Goal: Task Accomplishment & Management: Manage account settings

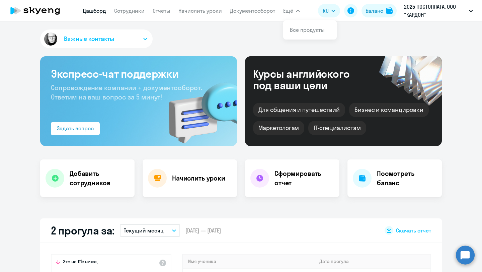
select select "30"
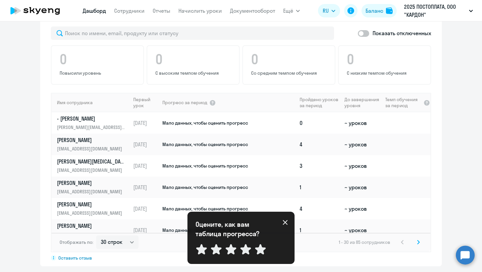
scroll to position [405, 0]
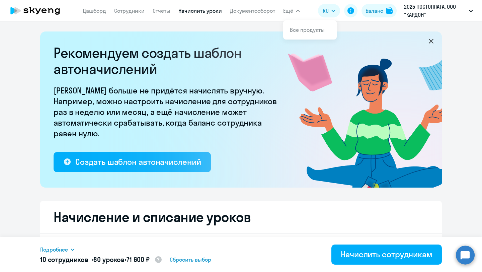
select select "50"
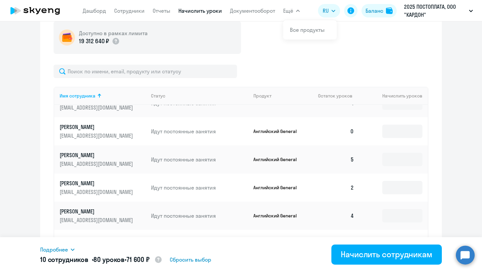
scroll to position [228, 0]
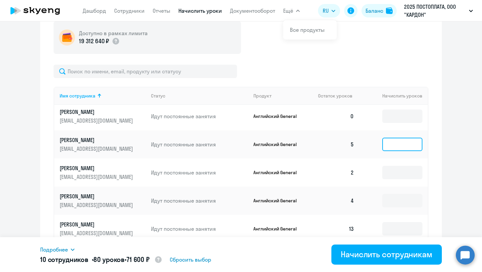
click at [403, 144] on input at bounding box center [402, 144] width 40 height 13
type input "8"
click at [410, 174] on input at bounding box center [402, 172] width 40 height 13
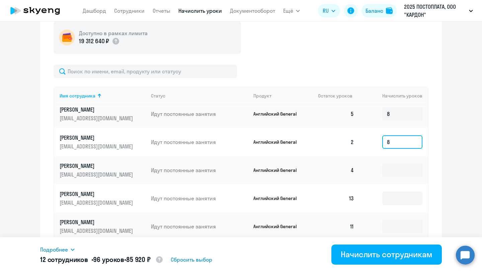
scroll to position [263, 0]
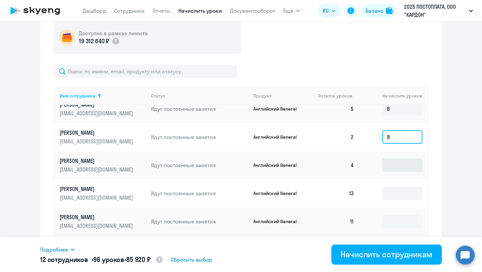
type input "8"
click at [389, 166] on input at bounding box center [402, 164] width 40 height 13
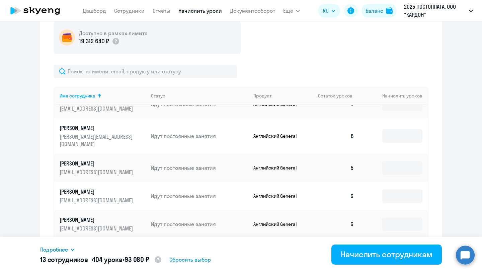
scroll to position [387, 0]
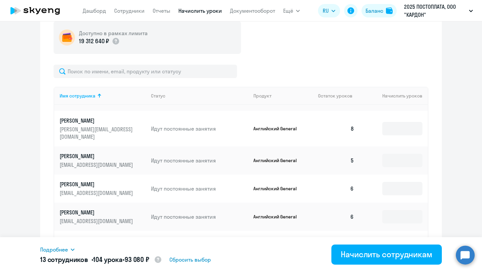
type input "8"
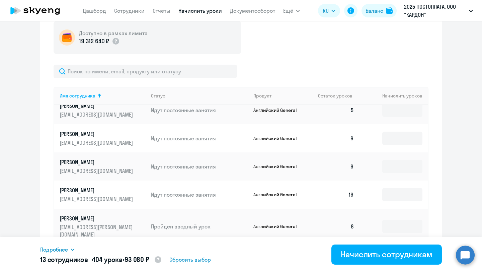
scroll to position [438, 0]
click at [412, 135] on input at bounding box center [402, 137] width 40 height 13
type input "8"
click at [389, 159] on input at bounding box center [402, 165] width 40 height 13
type input "8"
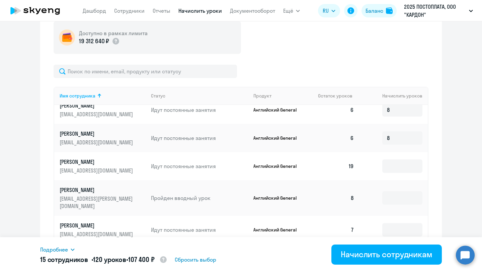
scroll to position [466, 0]
click at [299, 61] on div "Доступно в рамках лимита 19 312 640 ₽ Имя сотрудника Статус Продукт Остаток уро…" at bounding box center [241, 215] width 375 height 389
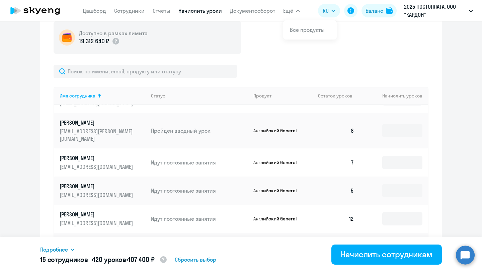
scroll to position [537, 0]
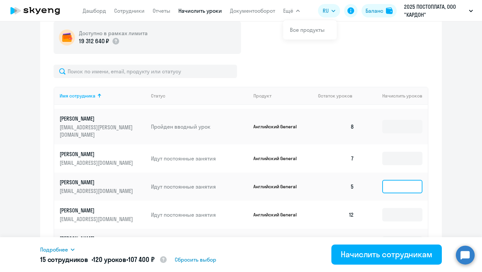
click at [398, 180] on input at bounding box center [402, 186] width 40 height 13
type input "8"
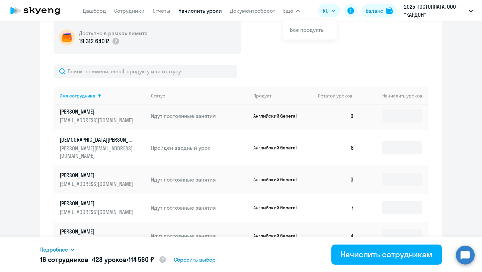
scroll to position [665, 0]
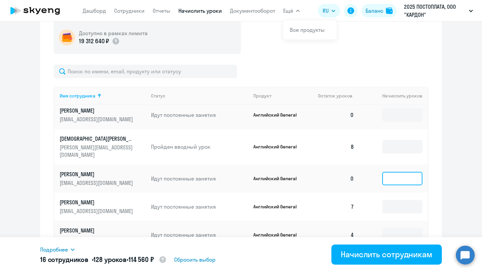
click at [400, 172] on input at bounding box center [402, 178] width 40 height 13
click at [404, 172] on input at bounding box center [402, 178] width 40 height 13
type input "8"
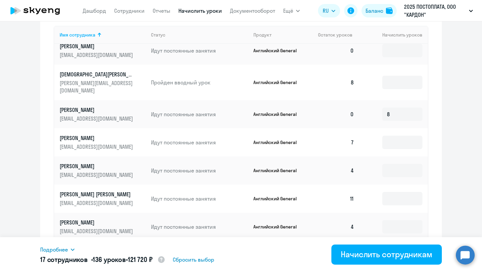
scroll to position [310, 0]
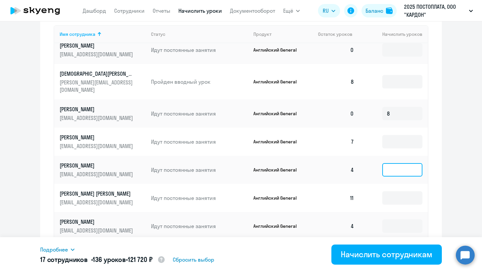
click at [395, 163] on input at bounding box center [402, 169] width 40 height 13
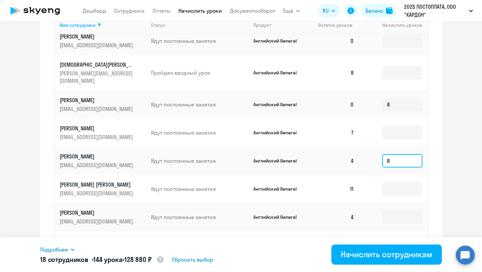
type input "8"
click at [390, 210] on input at bounding box center [402, 216] width 40 height 13
type input "8"
click at [398, 238] on input at bounding box center [402, 244] width 40 height 13
type input "8"
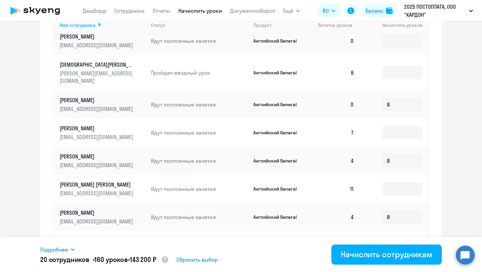
click at [461, 142] on ng-component "Рекомендуем создать шаблон автоначислений Уроки больше не придётся начислять вр…" at bounding box center [241, 31] width 482 height 638
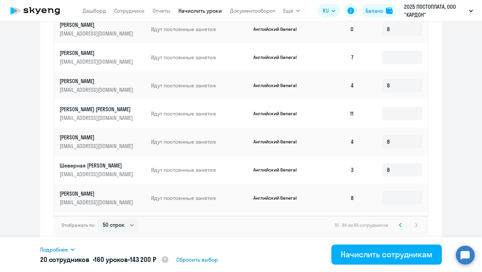
scroll to position [668, 0]
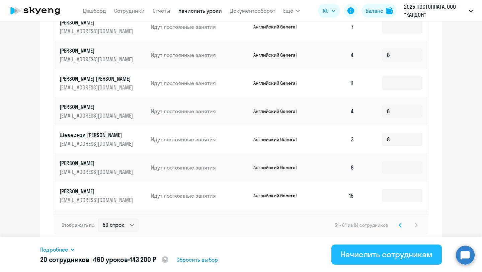
click at [367, 256] on div "Начислить сотрудникам" at bounding box center [387, 254] width 92 height 11
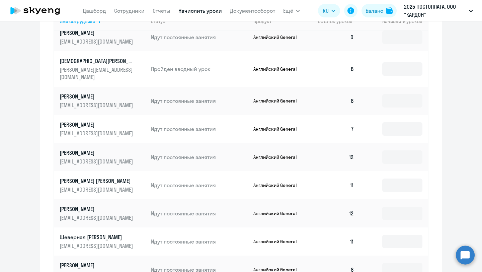
scroll to position [425, 0]
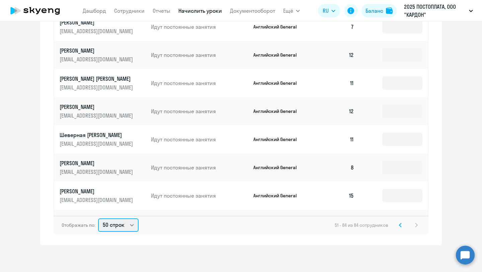
click at [129, 224] on select "10 строк 30 строк 50 строк" at bounding box center [118, 224] width 40 height 13
click at [399, 226] on icon at bounding box center [400, 224] width 3 height 5
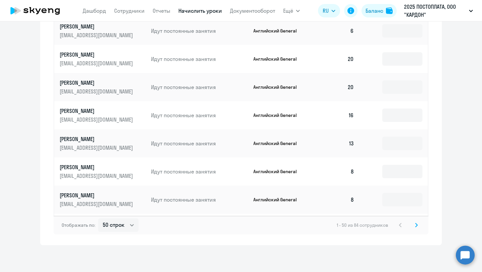
scroll to position [1118, 0]
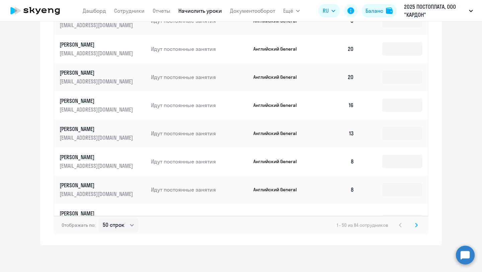
click at [405, 246] on input at bounding box center [402, 252] width 40 height 13
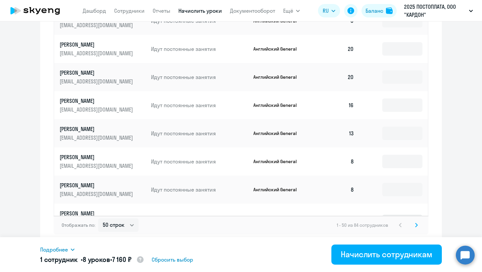
type input "8"
click at [404, 214] on input at bounding box center [402, 220] width 40 height 13
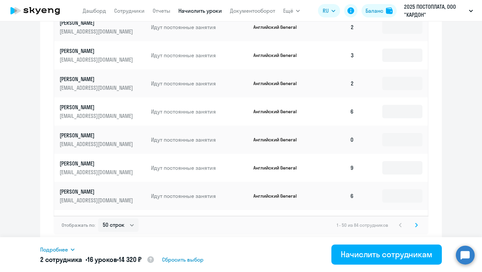
scroll to position [940, 0]
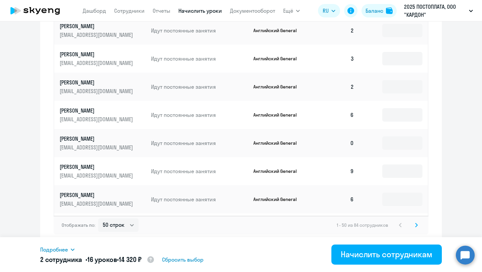
type input "8"
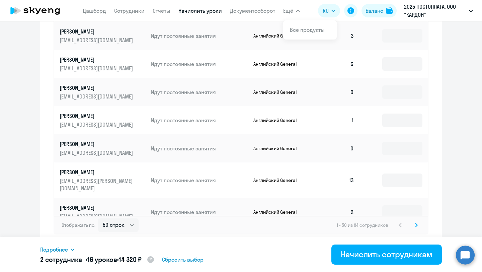
scroll to position [760, 0]
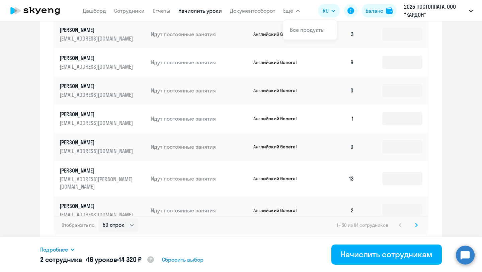
click at [399, 232] on input at bounding box center [402, 238] width 40 height 13
type input "8"
click at [399, 203] on input at bounding box center [402, 209] width 40 height 13
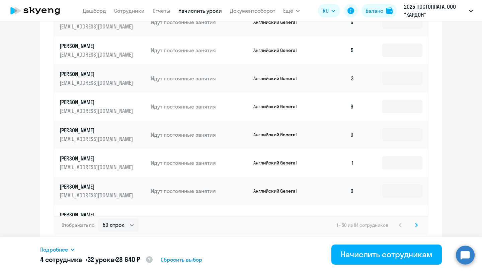
scroll to position [715, 0]
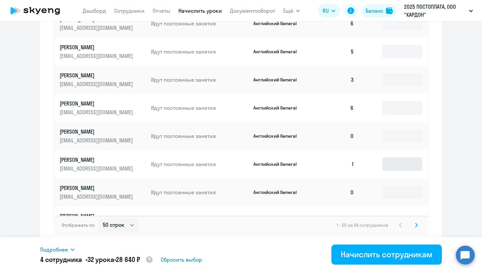
type input "8"
click at [393, 157] on input at bounding box center [402, 163] width 40 height 13
type input "8"
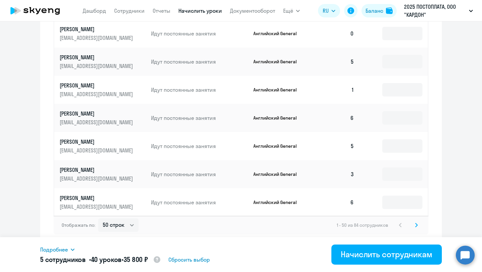
scroll to position [620, 0]
click at [398, 168] on input at bounding box center [402, 174] width 40 height 13
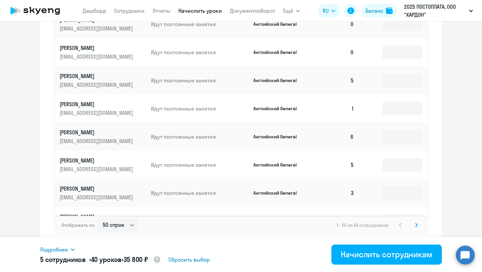
scroll to position [601, 0]
click at [406, 186] on input at bounding box center [402, 192] width 40 height 13
type input "8"
click at [392, 186] on input "8" at bounding box center [402, 192] width 40 height 13
click at [387, 158] on input at bounding box center [402, 164] width 40 height 13
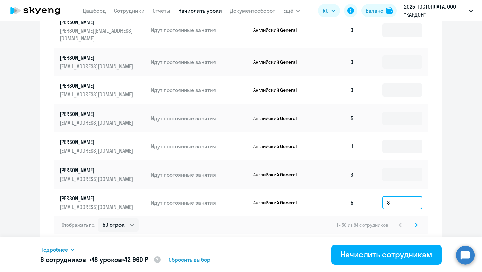
scroll to position [559, 0]
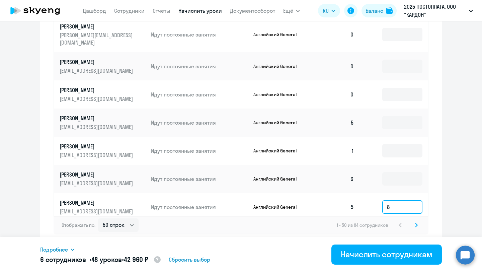
type input "8"
click at [399, 172] on input at bounding box center [402, 178] width 40 height 13
type input "8"
click at [411, 144] on input at bounding box center [402, 150] width 40 height 13
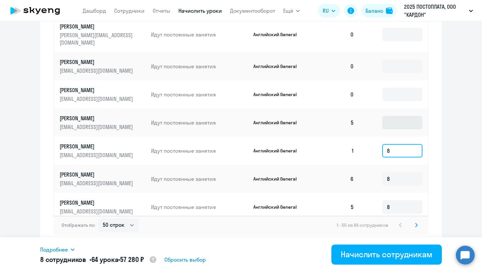
type input "8"
click at [396, 116] on input at bounding box center [402, 122] width 40 height 13
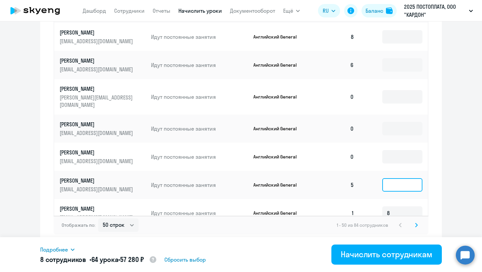
scroll to position [498, 0]
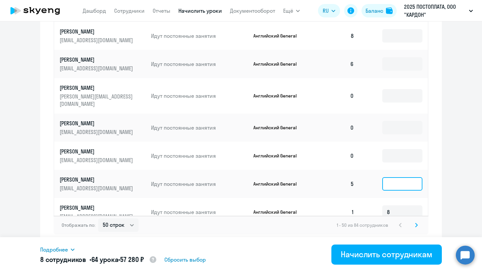
click at [393, 177] on input at bounding box center [402, 183] width 40 height 13
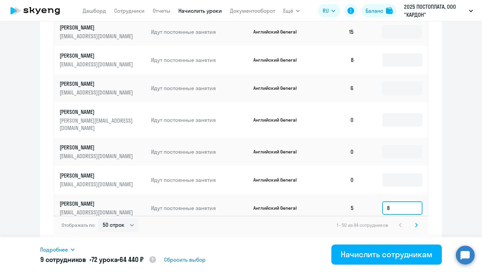
scroll to position [474, 0]
type input "8"
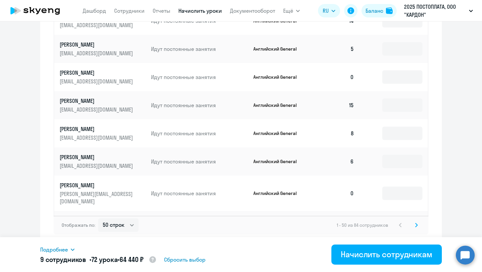
scroll to position [398, 0]
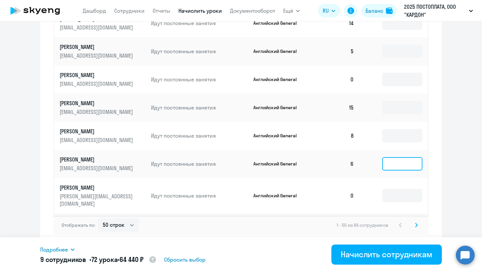
click at [394, 157] on input at bounding box center [402, 163] width 40 height 13
type input "8"
click at [360, 121] on td at bounding box center [393, 135] width 68 height 28
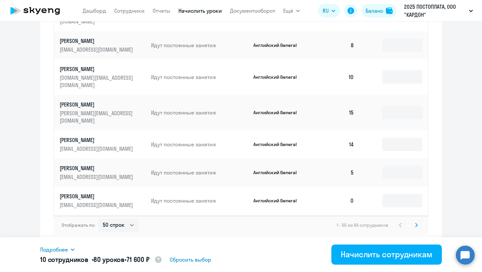
scroll to position [273, 0]
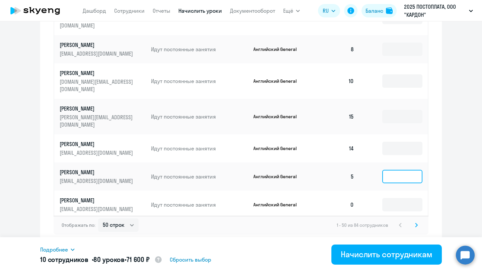
click at [399, 170] on input at bounding box center [402, 176] width 40 height 13
type input "8"
click at [366, 134] on td at bounding box center [393, 148] width 68 height 28
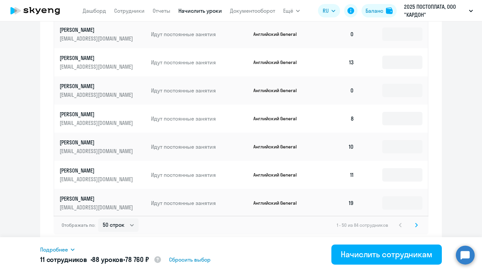
scroll to position [1, 0]
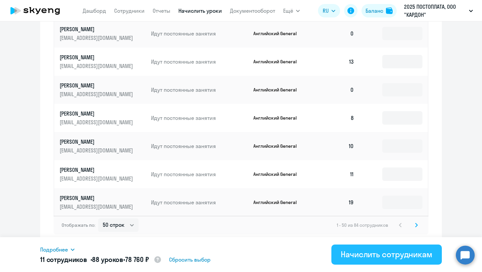
click at [368, 255] on div "Начислить сотрудникам" at bounding box center [387, 254] width 92 height 11
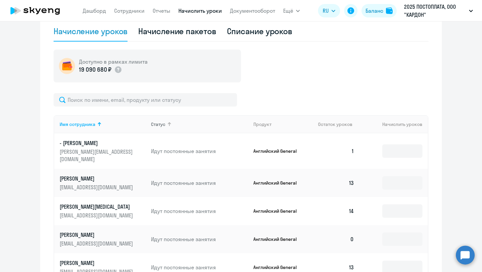
scroll to position [0, 0]
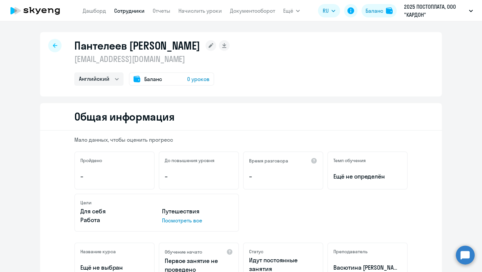
select select "english"
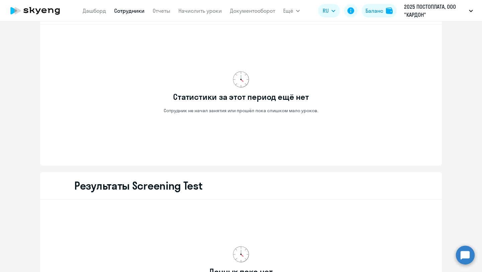
scroll to position [749, 0]
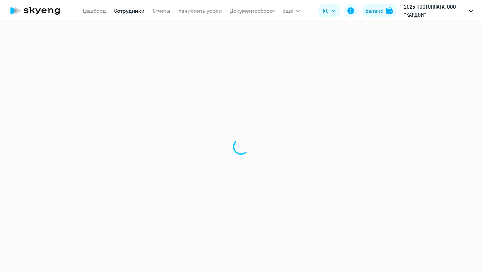
select select "english"
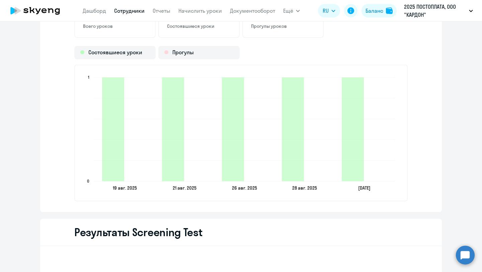
scroll to position [824, 0]
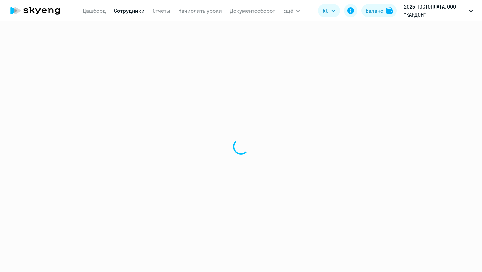
select select "english"
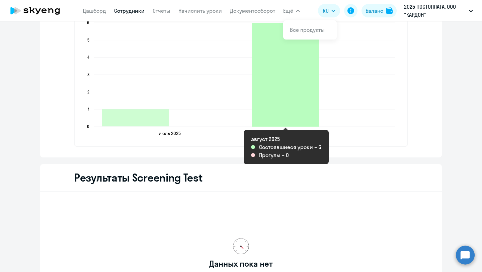
scroll to position [897, 0]
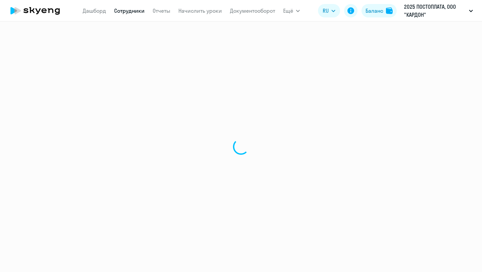
select select "english"
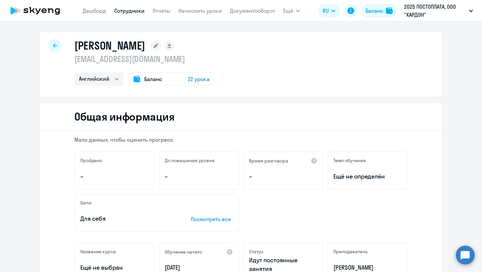
select select "english"
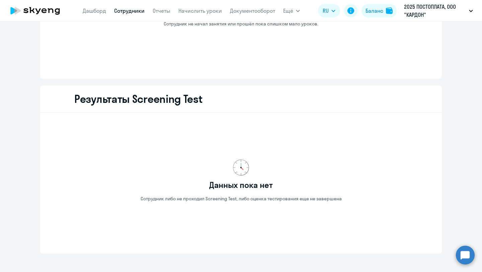
scroll to position [809, 0]
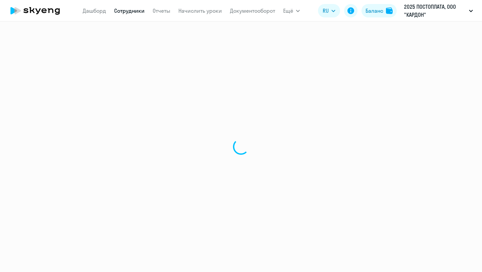
select select "english"
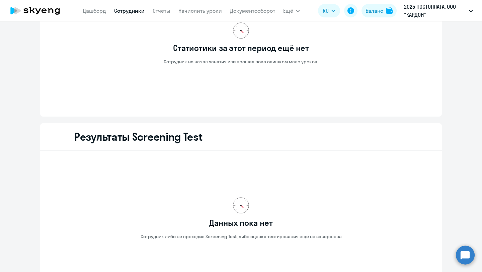
scroll to position [809, 0]
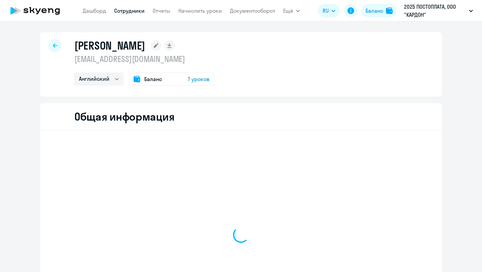
select select "english"
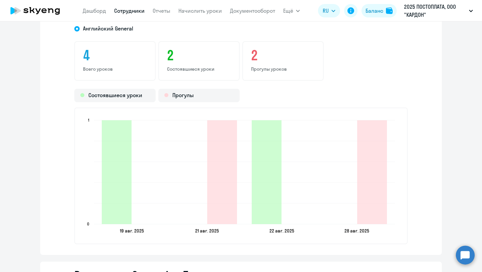
scroll to position [822, 0]
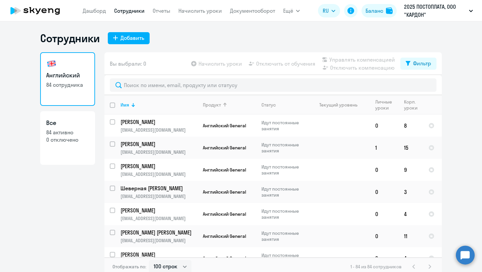
select select "100"
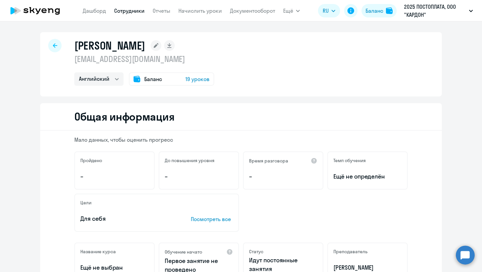
select select "english"
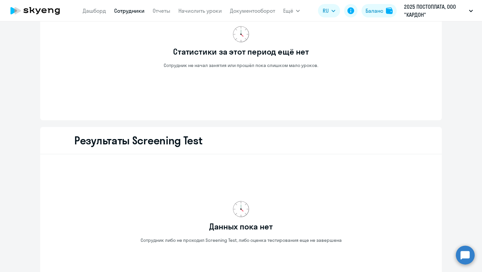
scroll to position [809, 0]
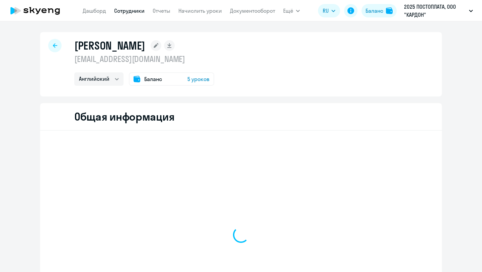
select select "english"
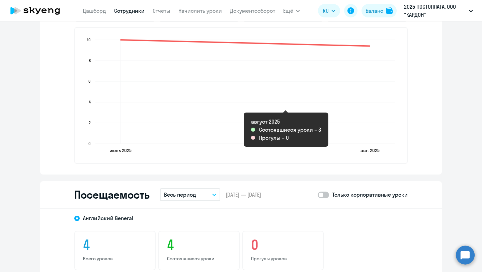
scroll to position [472, 0]
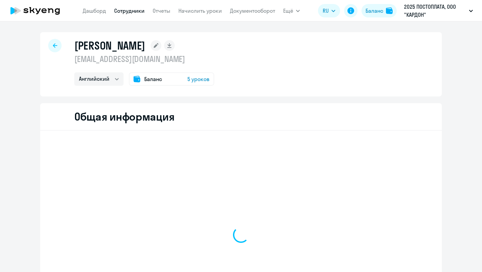
select select "english"
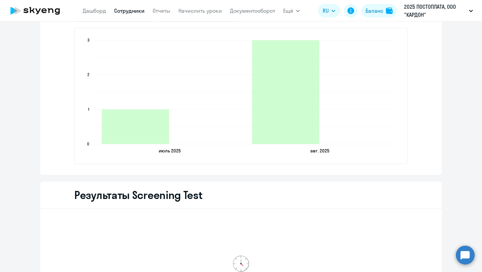
scroll to position [867, 0]
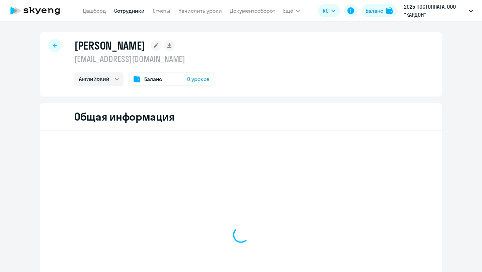
select select "english"
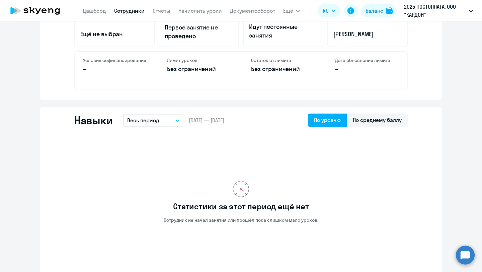
scroll to position [86, 0]
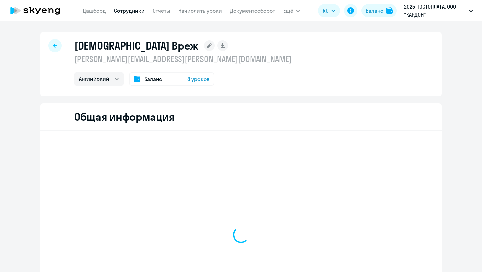
select select "english"
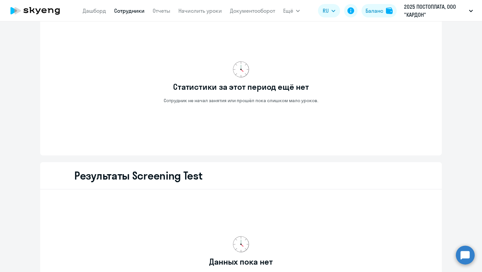
scroll to position [809, 0]
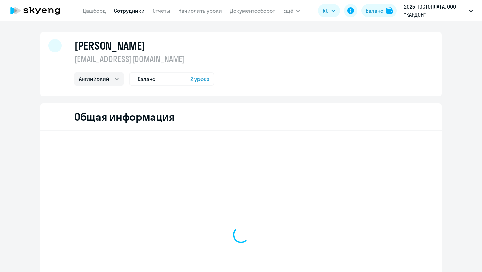
select select "english"
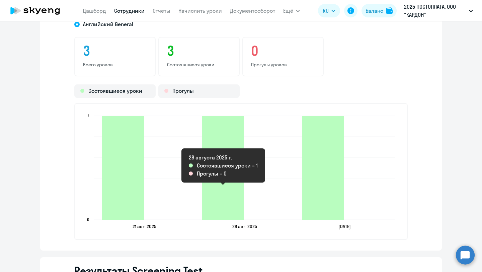
scroll to position [822, 0]
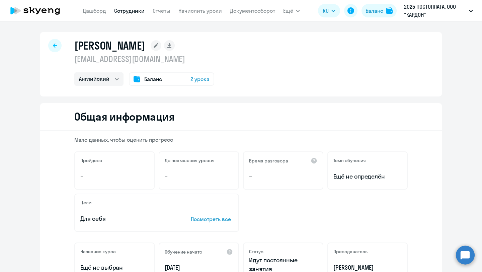
select select "english"
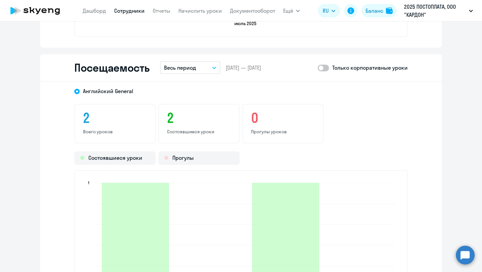
scroll to position [727, 0]
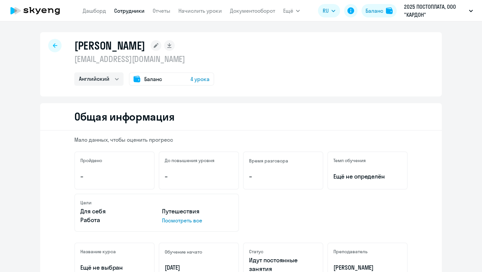
select select "english"
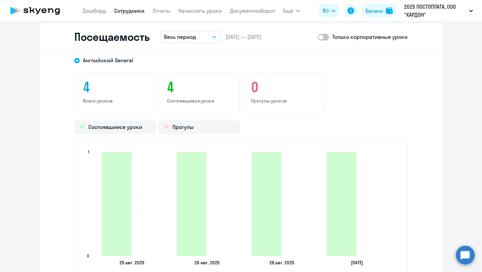
scroll to position [776, 0]
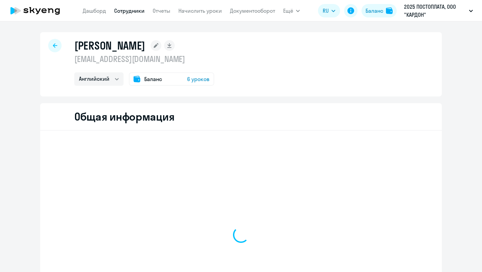
select select "english"
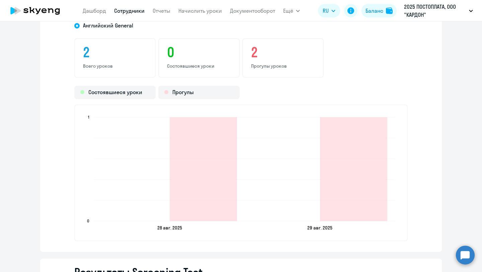
scroll to position [706, 0]
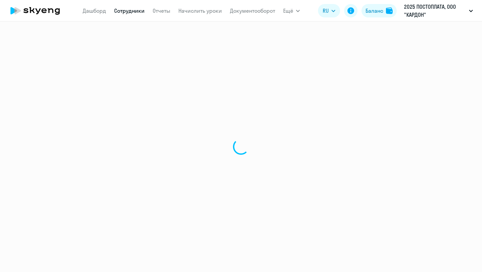
select select "english"
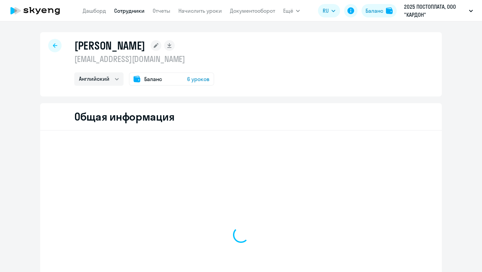
select select "english"
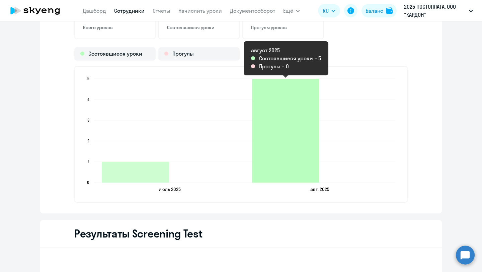
scroll to position [845, 0]
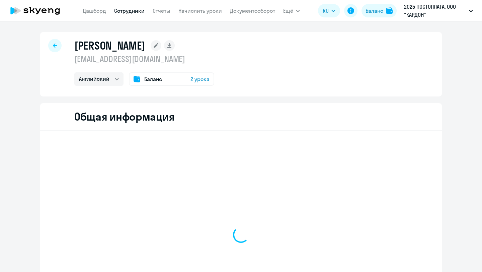
select select "english"
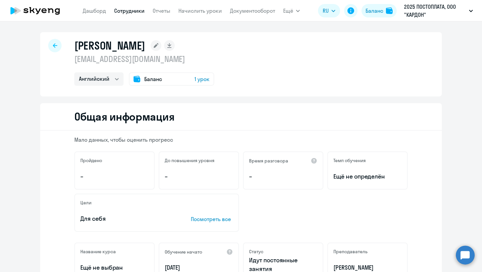
select select "english"
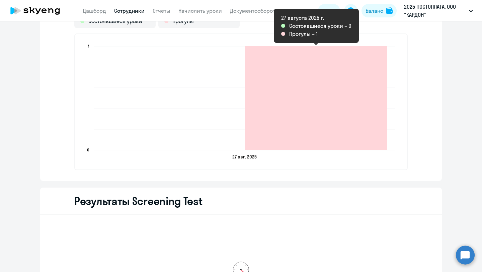
scroll to position [790, 0]
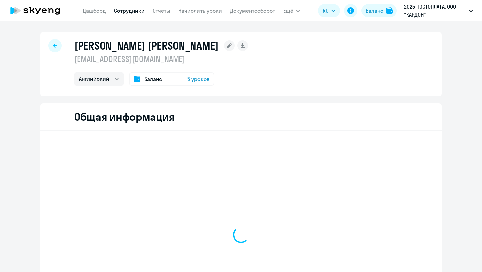
select select "english"
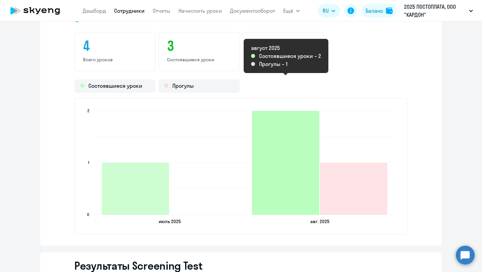
scroll to position [801, 0]
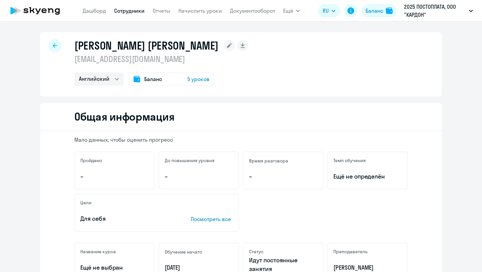
select select "english"
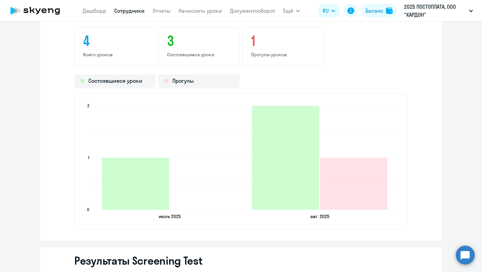
scroll to position [811, 0]
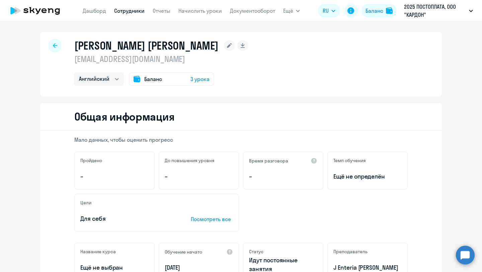
select select "english"
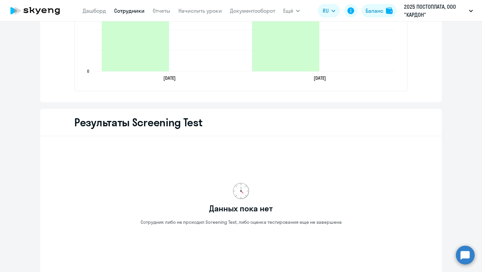
scroll to position [833, 0]
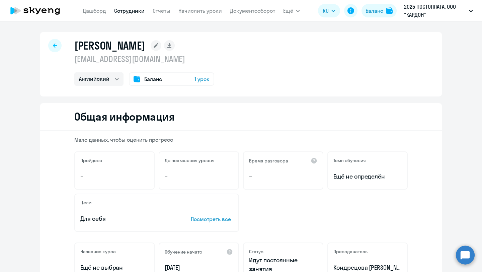
select select "english"
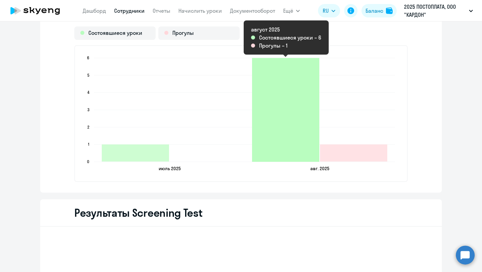
scroll to position [840, 0]
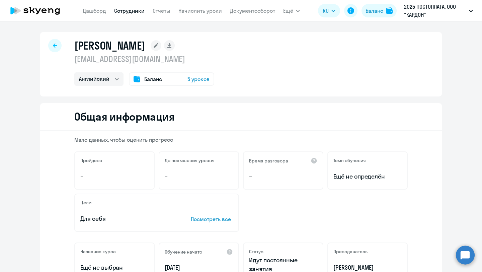
select select "english"
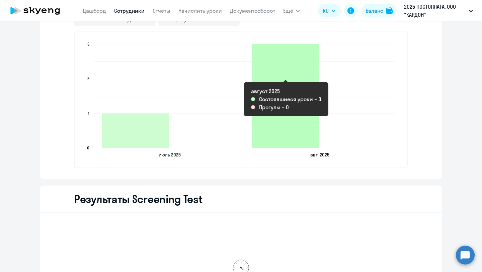
scroll to position [868, 0]
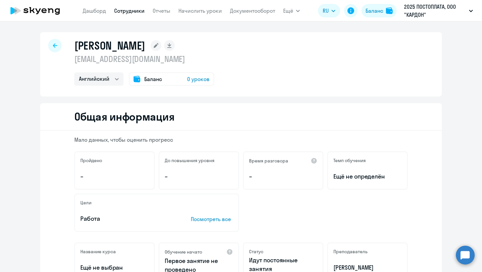
select select "english"
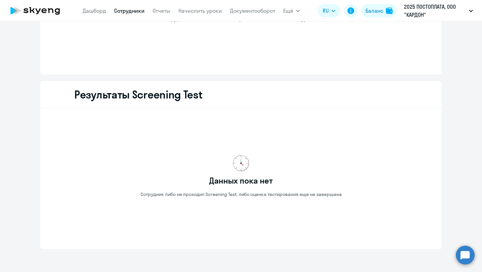
scroll to position [809, 0]
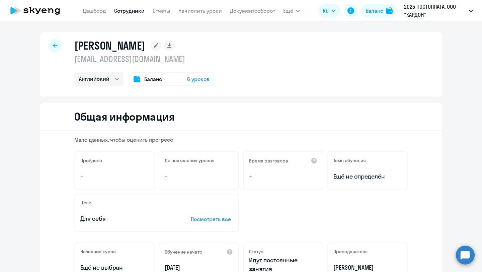
select select "english"
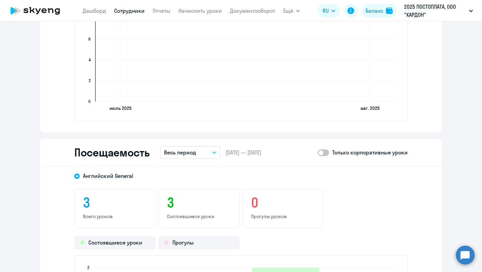
scroll to position [625, 0]
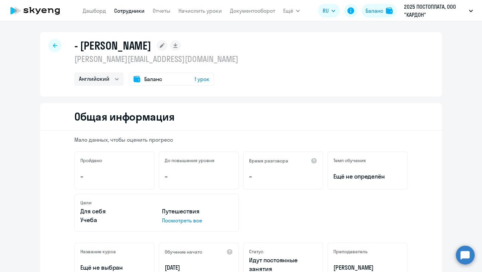
select select "english"
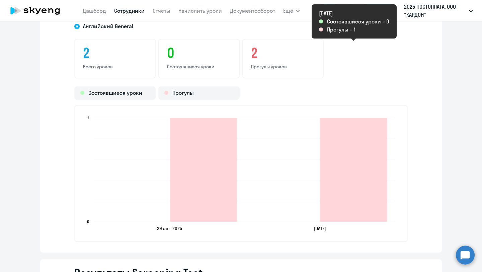
scroll to position [629, 0]
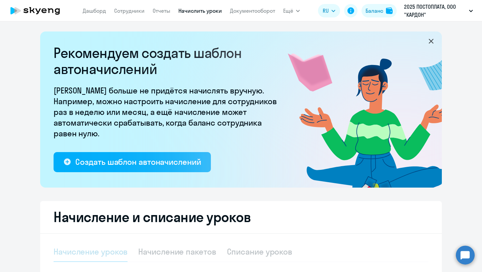
select select "10"
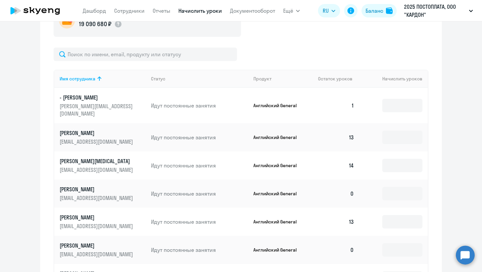
scroll to position [282, 0]
